Goal: Complete application form

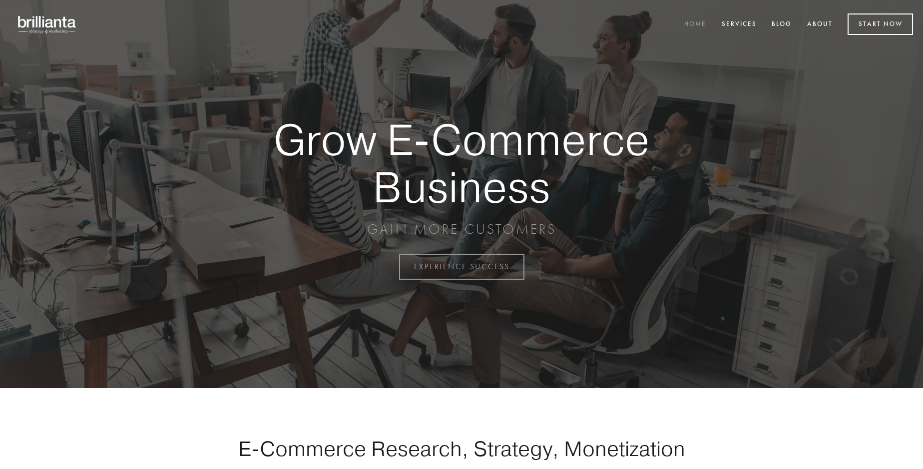
scroll to position [2618, 0]
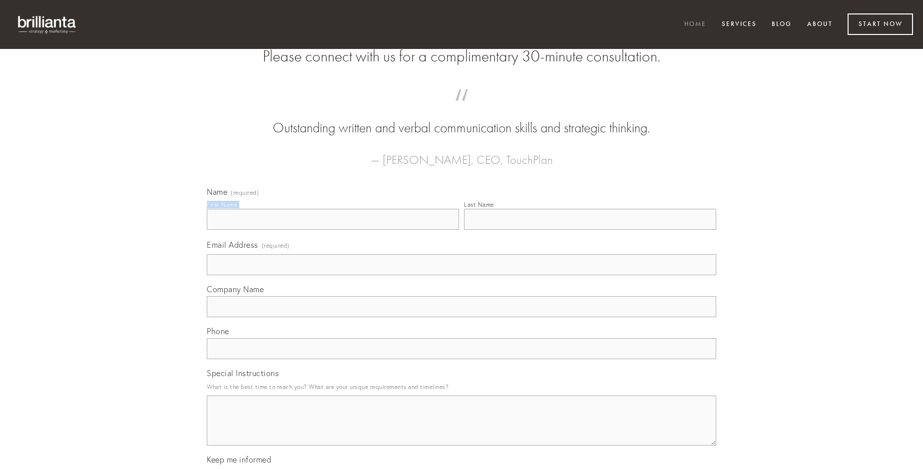
type input "[PERSON_NAME]"
click at [590, 230] on input "Last Name" at bounding box center [590, 219] width 252 height 21
type input "[PERSON_NAME]"
click at [462, 275] on input "Email Address (required)" at bounding box center [461, 264] width 509 height 21
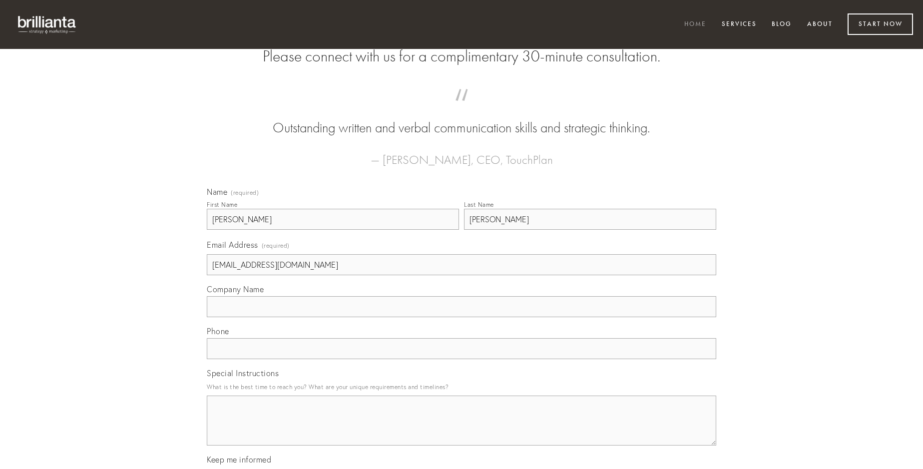
type input "[EMAIL_ADDRESS][DOMAIN_NAME]"
click at [462, 317] on input "Company Name" at bounding box center [461, 306] width 509 height 21
type input "ut"
click at [462, 359] on input "text" at bounding box center [461, 348] width 509 height 21
click at [462, 430] on textarea "Special Instructions" at bounding box center [461, 421] width 509 height 50
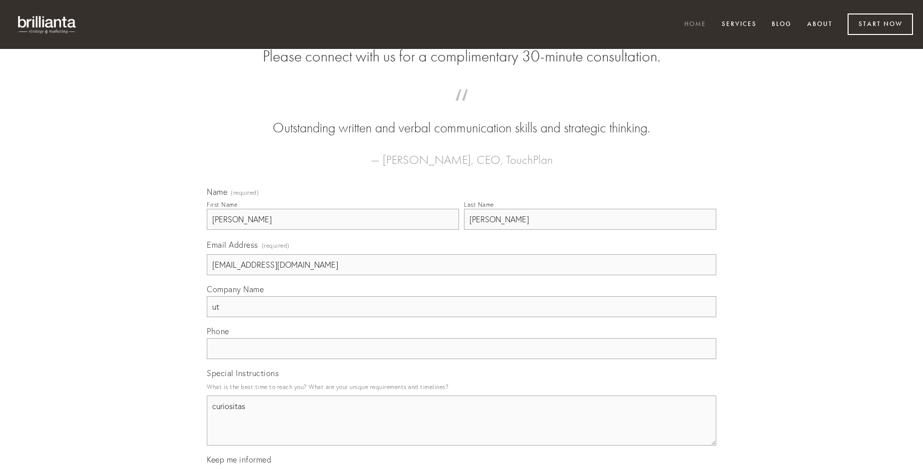
type textarea "curiositas"
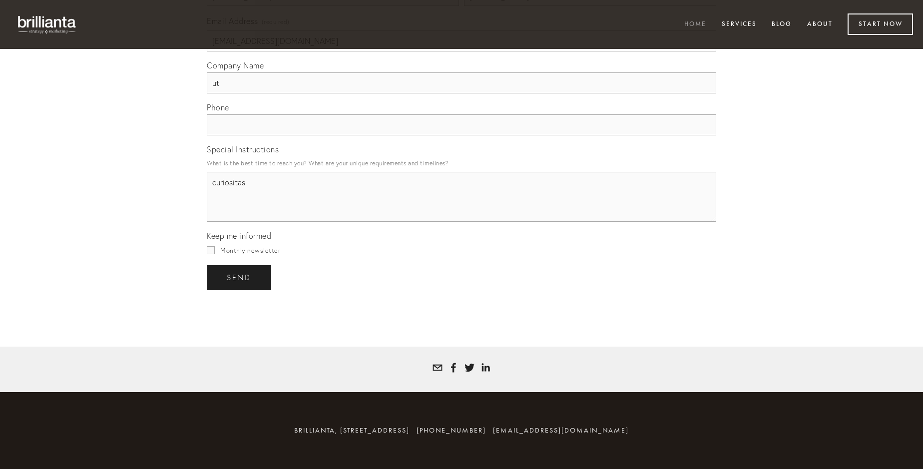
click at [240, 277] on span "send" at bounding box center [239, 277] width 24 height 9
